Goal: Information Seeking & Learning: Learn about a topic

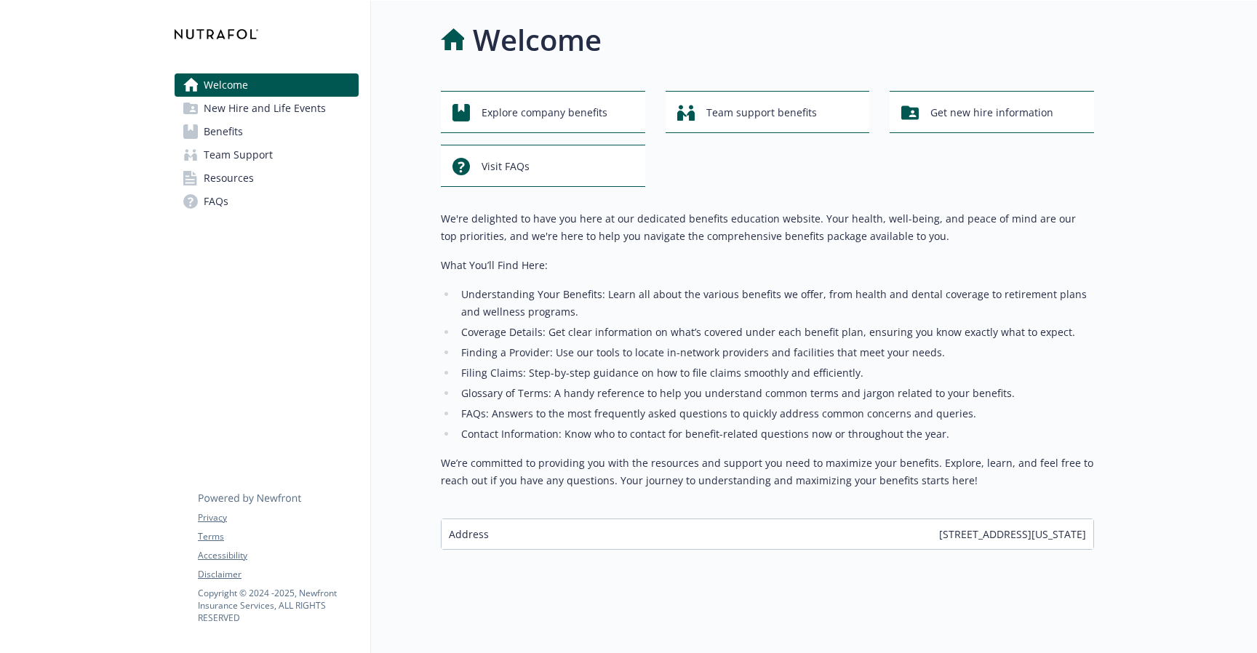
click at [279, 132] on link "Benefits" at bounding box center [267, 131] width 184 height 23
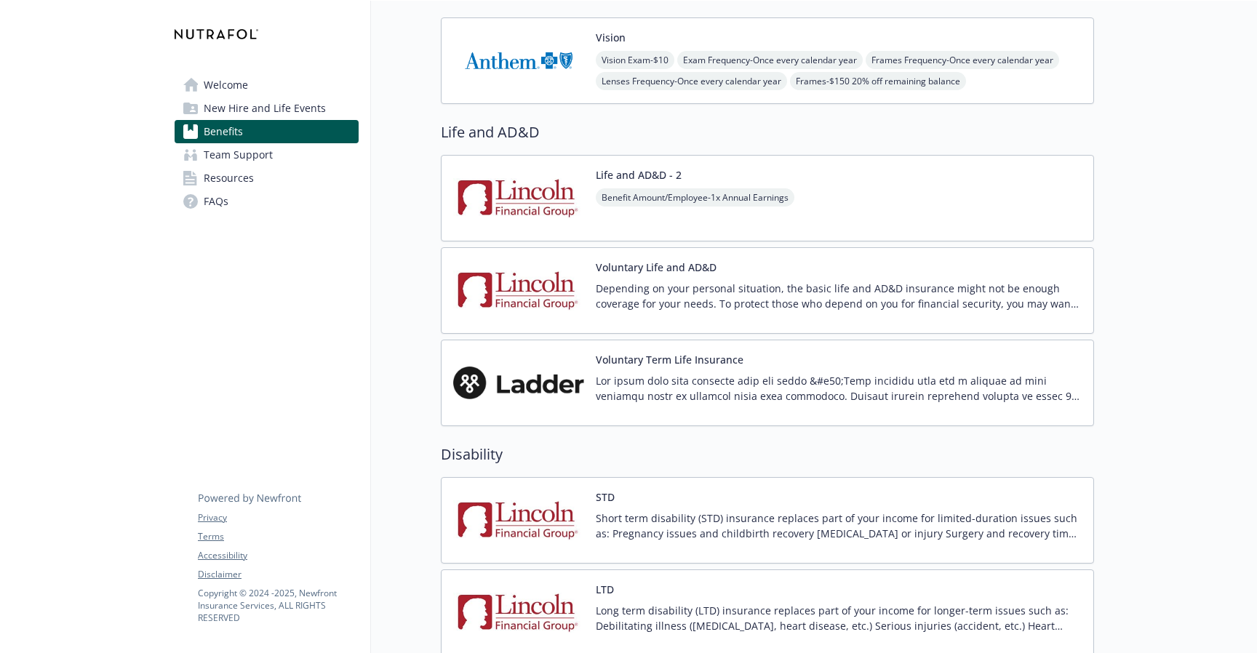
scroll to position [969, 0]
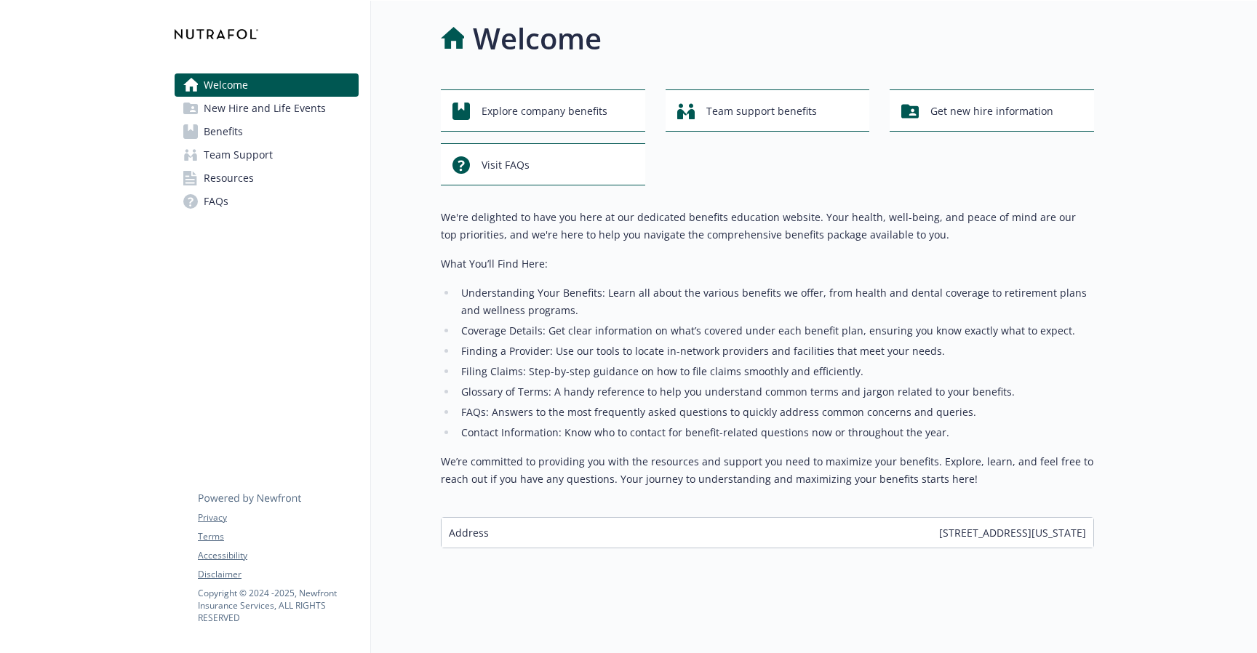
scroll to position [1, 0]
click at [238, 129] on span "Benefits" at bounding box center [223, 131] width 39 height 23
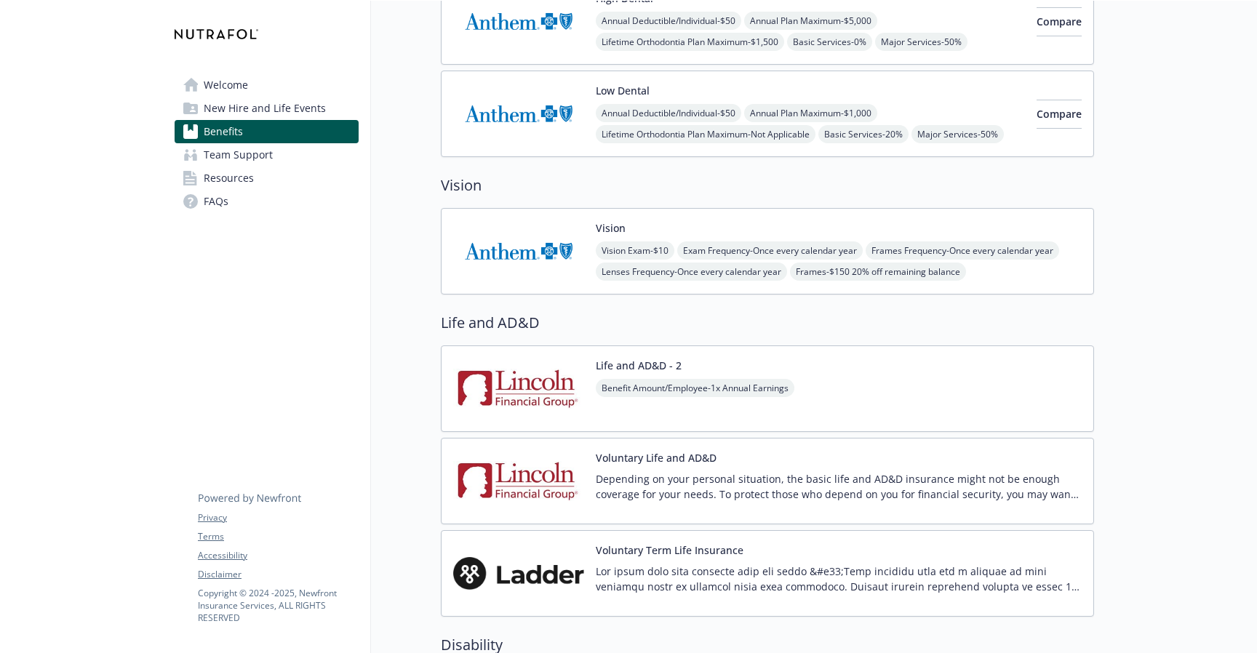
click at [692, 391] on span "Benefit Amount/Employee - 1x Annual Earnings" at bounding box center [695, 388] width 199 height 18
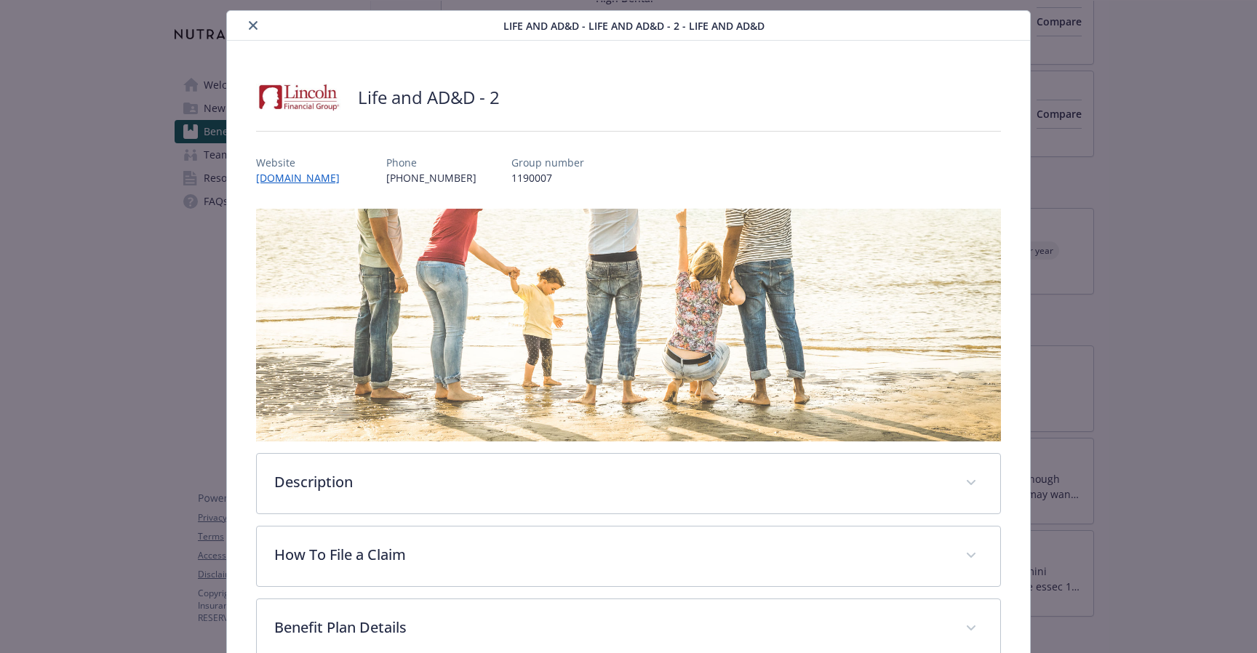
scroll to position [110, 0]
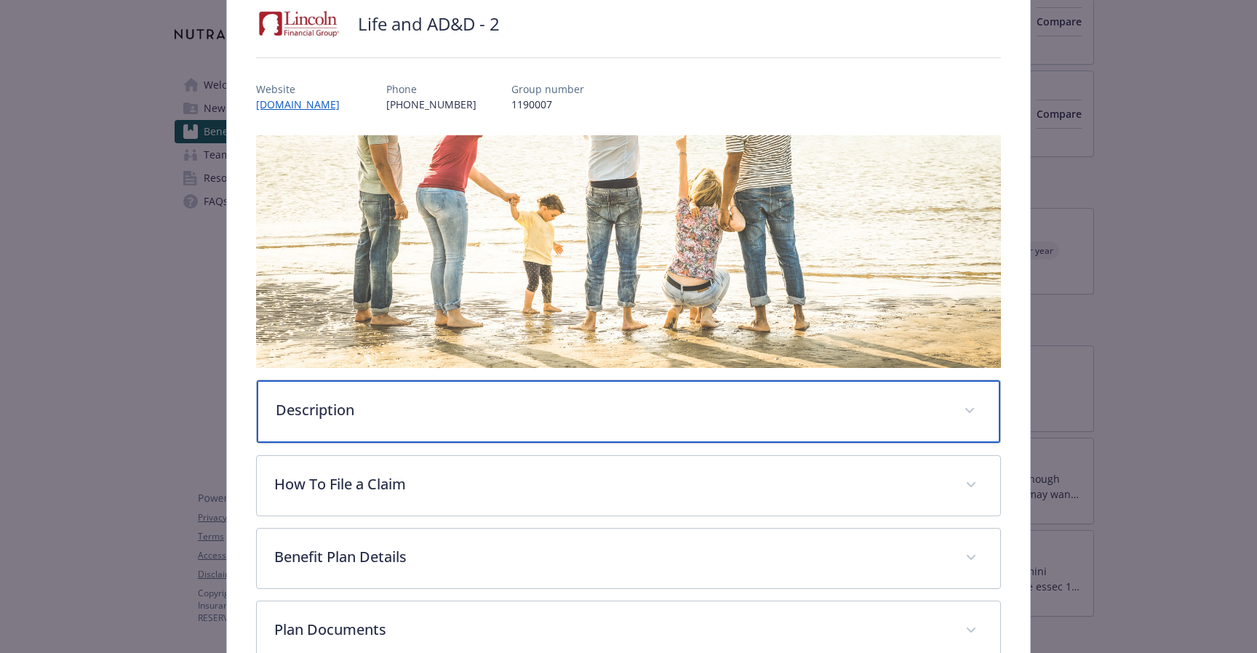
click at [692, 391] on div "Description" at bounding box center [628, 411] width 743 height 63
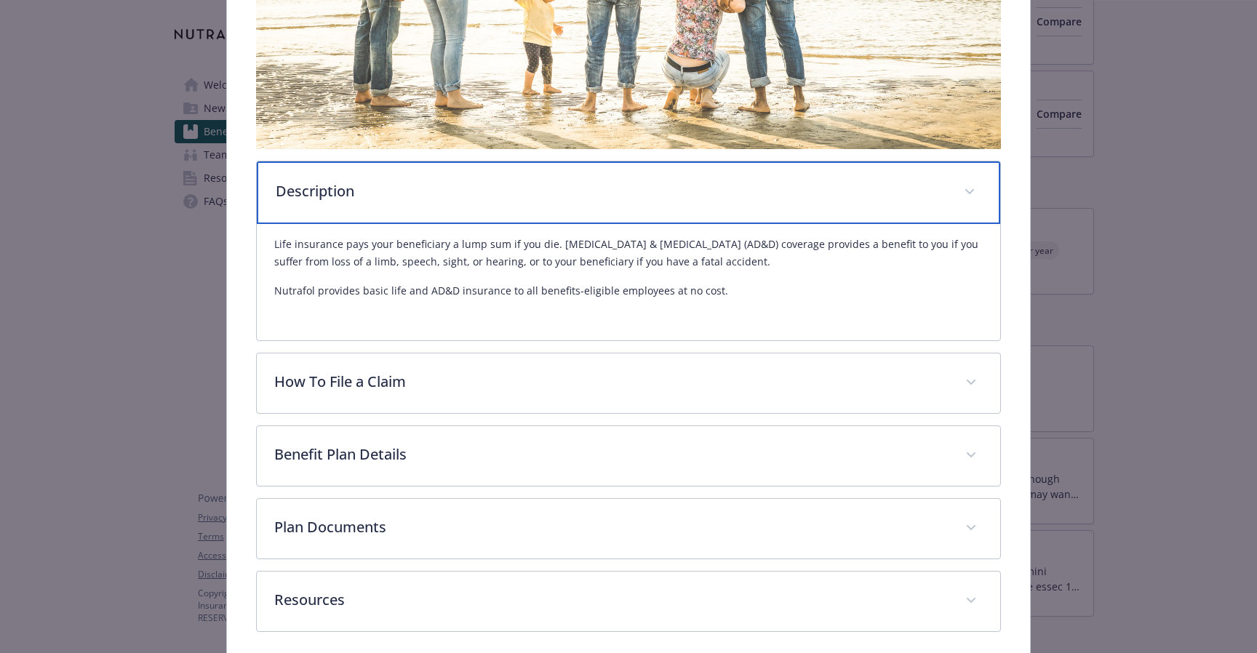
scroll to position [390, 0]
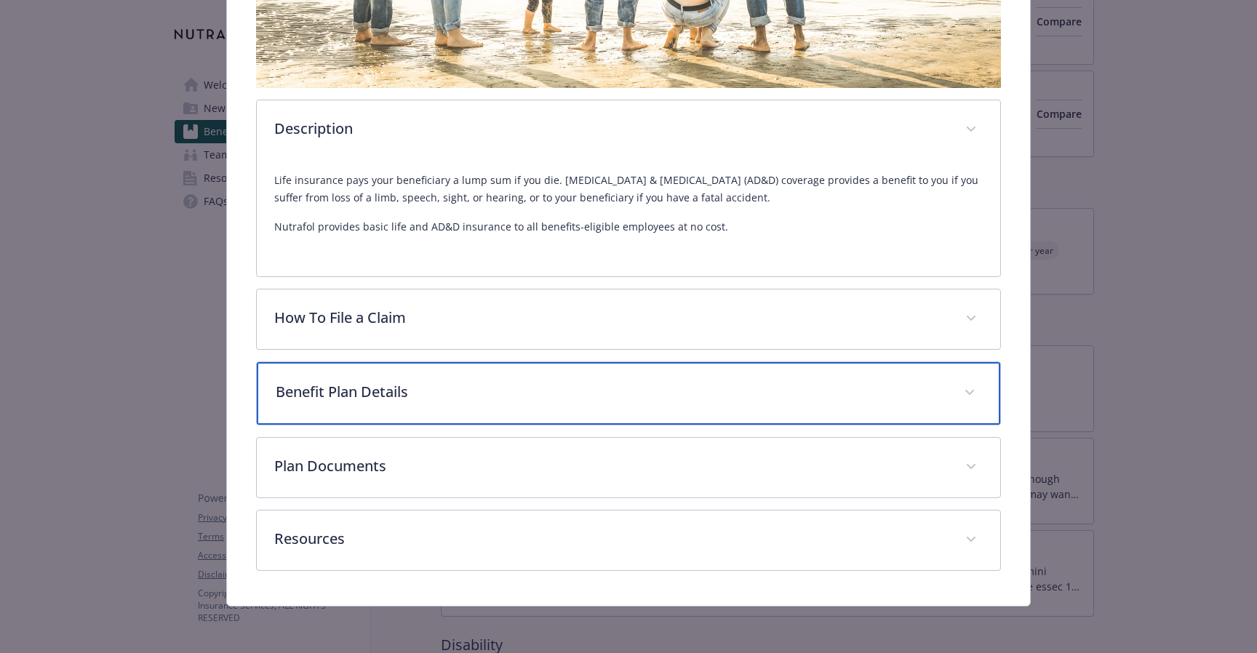
click at [614, 394] on p "Benefit Plan Details" at bounding box center [611, 392] width 670 height 22
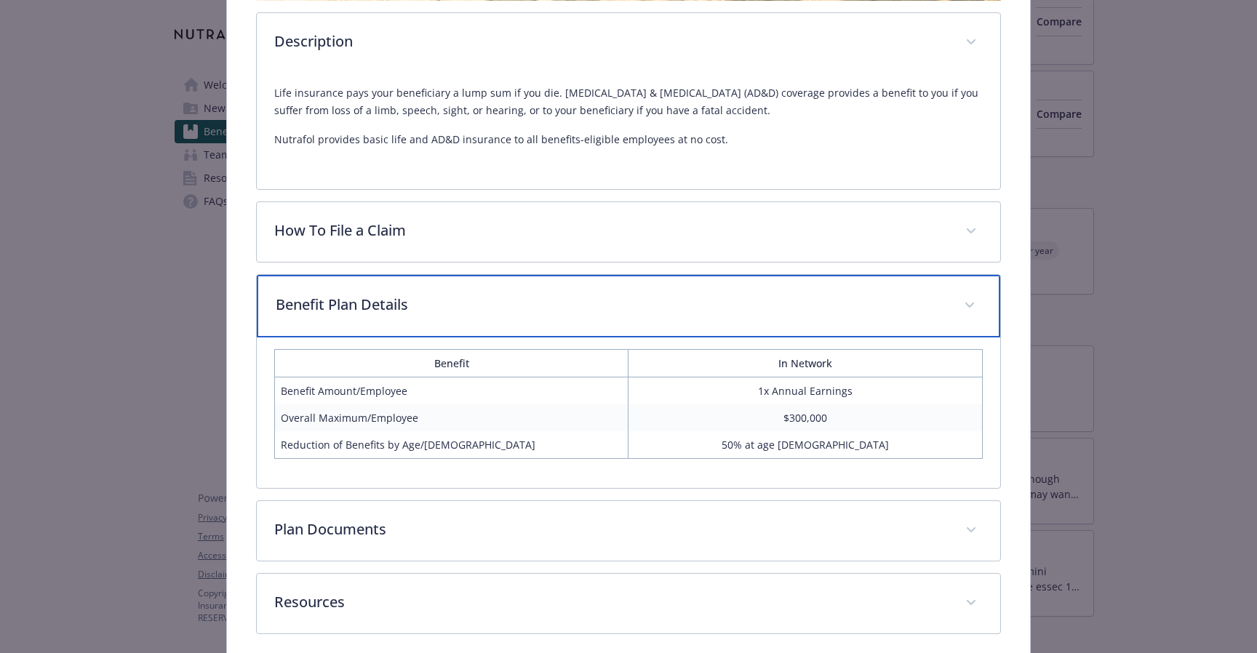
scroll to position [540, 0]
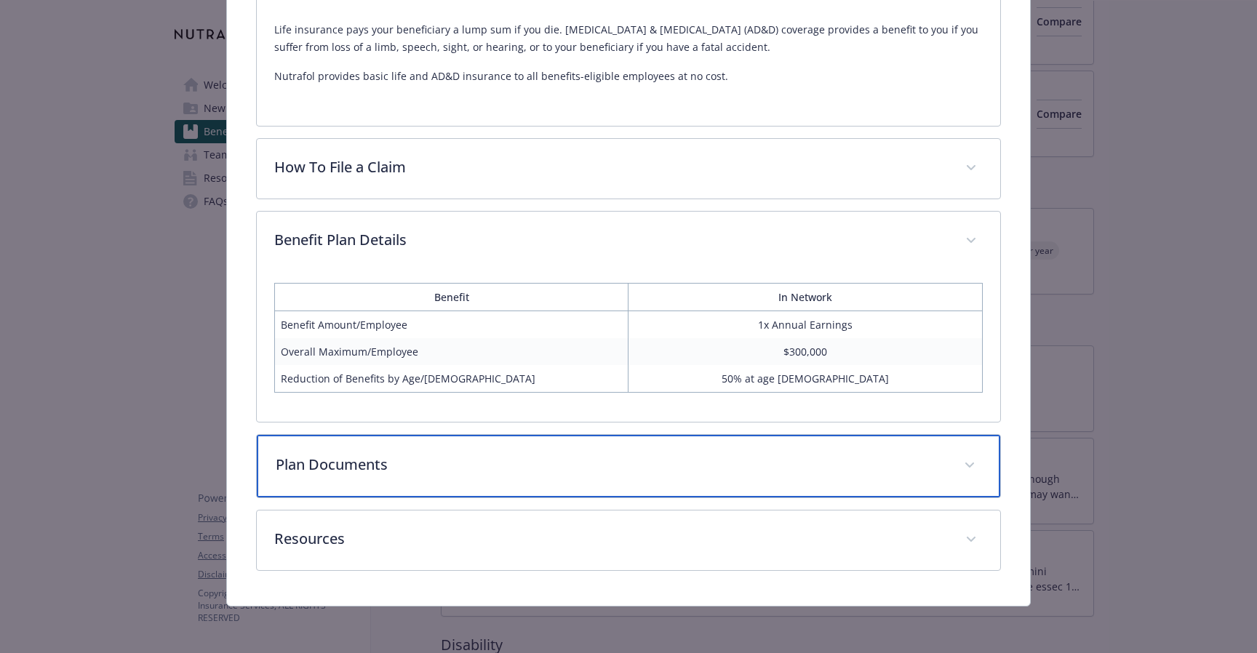
click at [465, 463] on p "Plan Documents" at bounding box center [611, 465] width 670 height 22
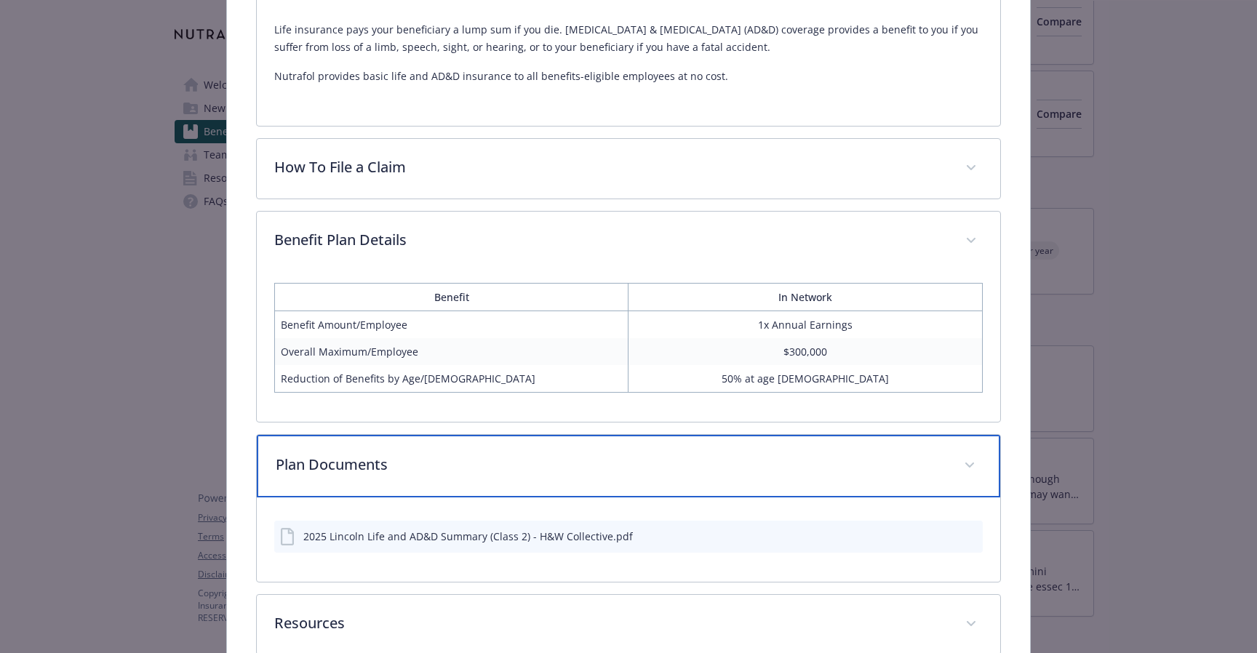
scroll to position [625, 0]
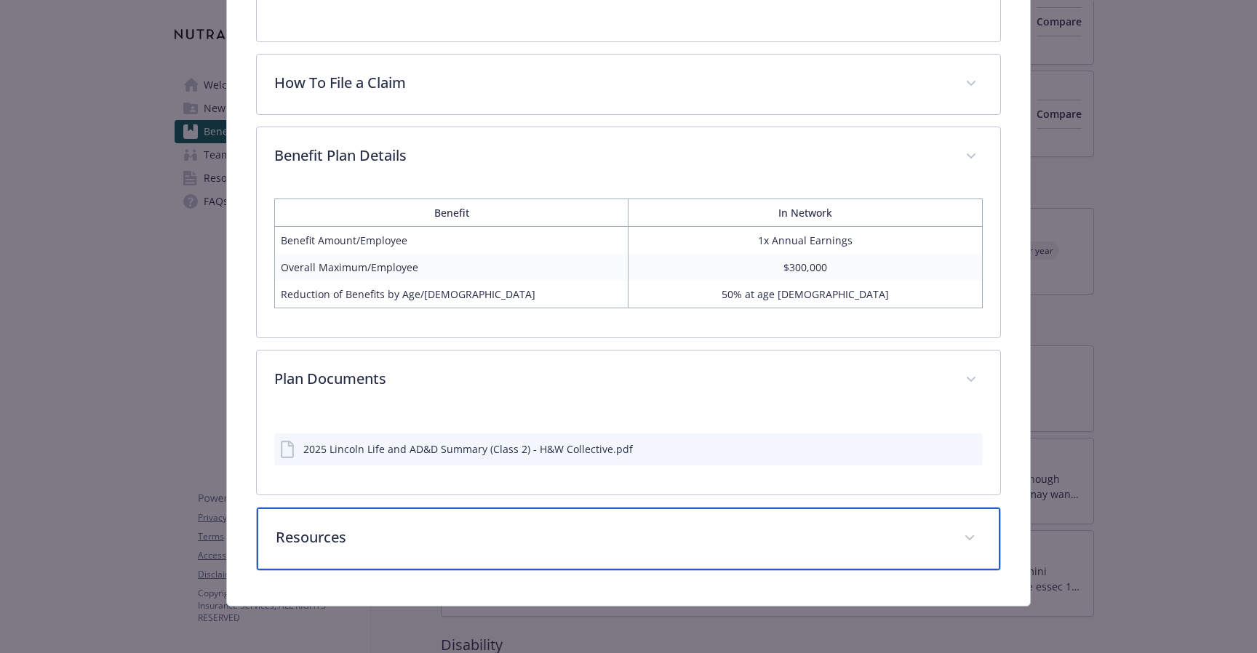
click at [388, 552] on div "Resources" at bounding box center [628, 539] width 743 height 63
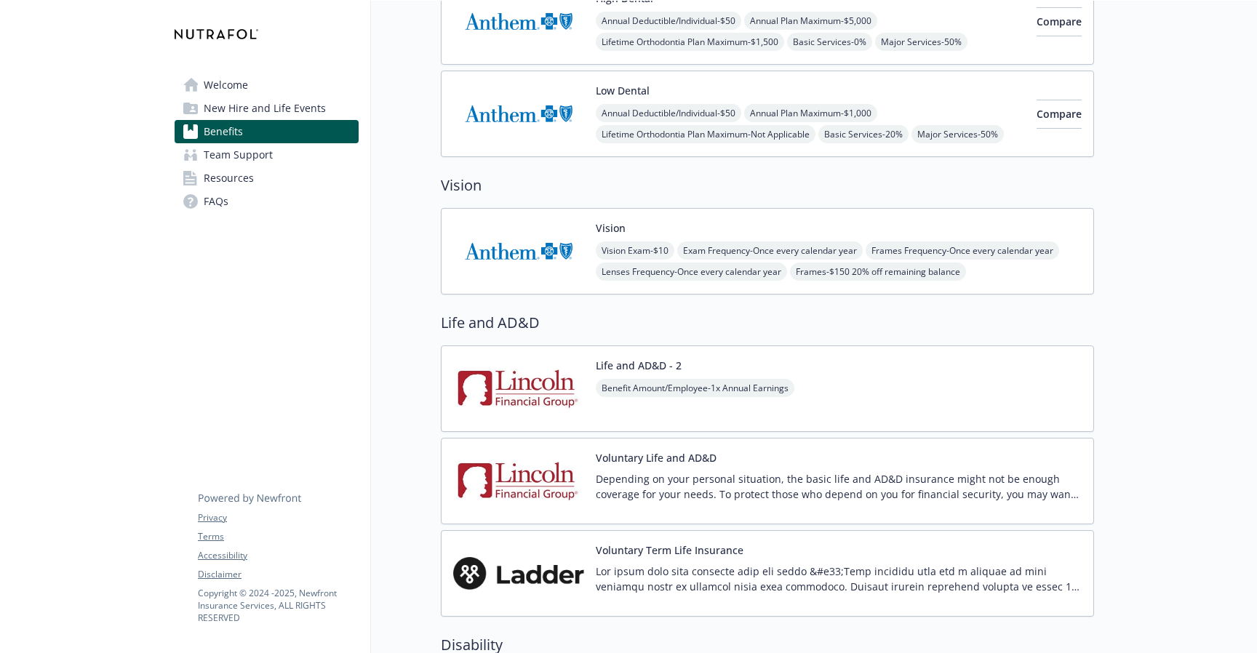
click at [544, 476] on img at bounding box center [518, 481] width 131 height 62
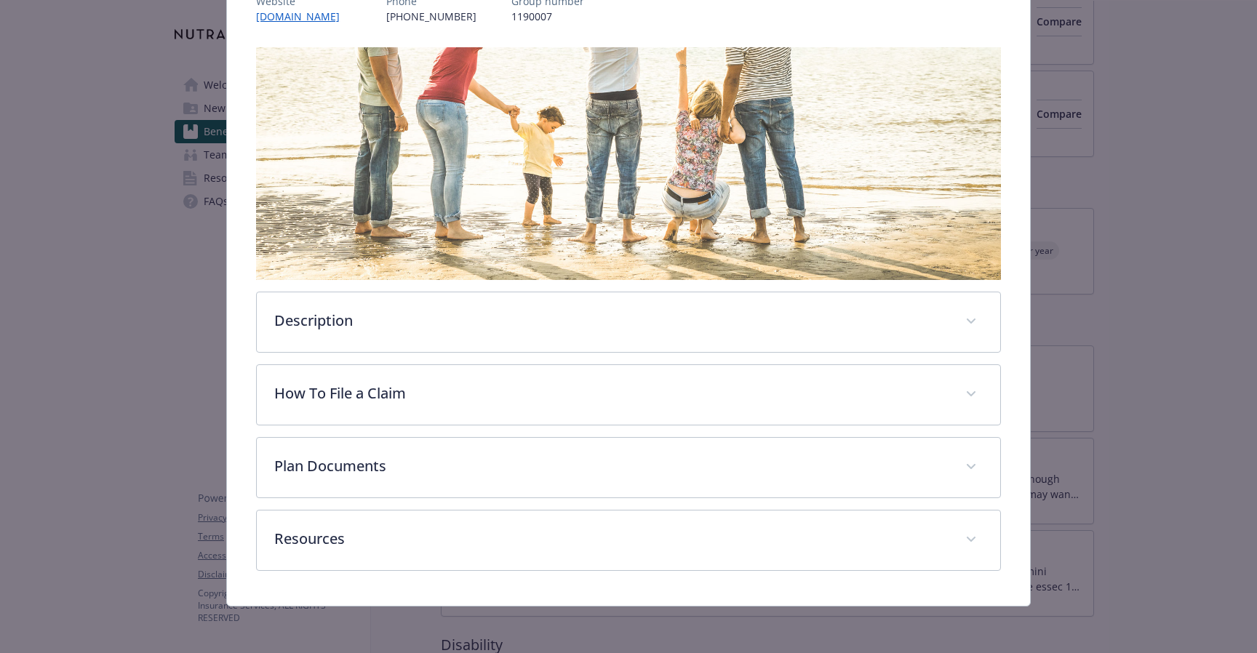
scroll to position [196, 0]
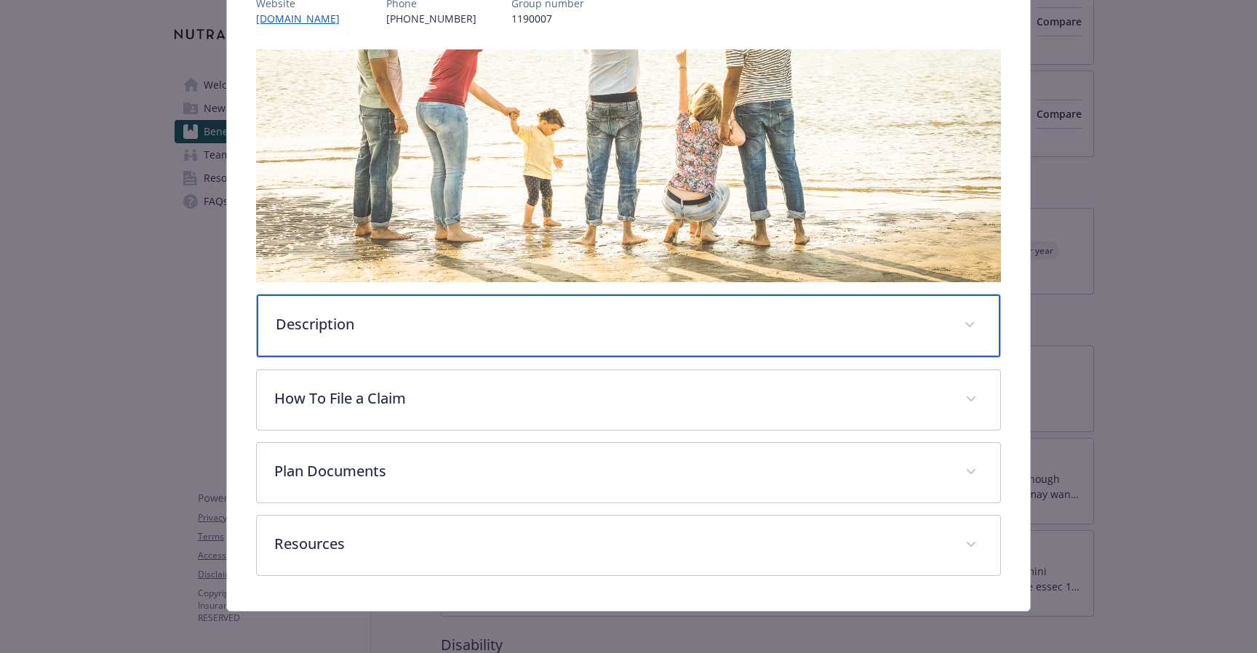
click at [408, 333] on p "Description" at bounding box center [611, 324] width 670 height 22
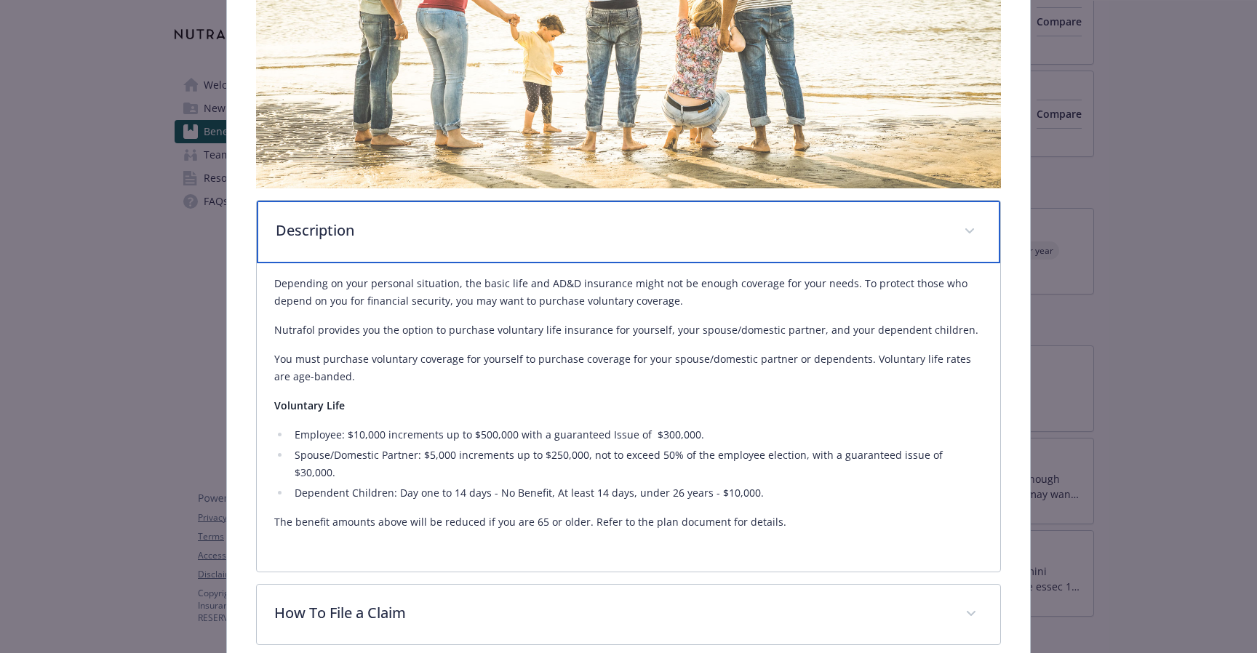
scroll to position [293, 0]
